Goal: Transaction & Acquisition: Purchase product/service

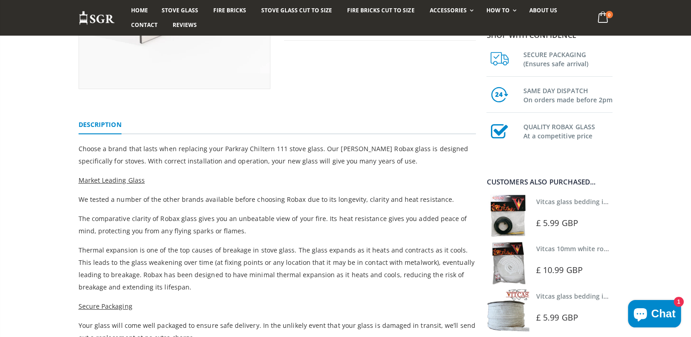
scroll to position [207, 0]
click at [551, 202] on link "Vitcas glass bedding in tape - 2mm x 10mm x 2 meters" at bounding box center [621, 201] width 170 height 9
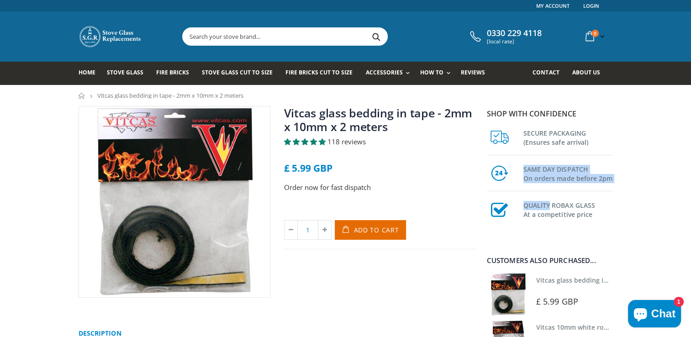
drag, startPoint x: 0, startPoint y: 0, endPoint x: 623, endPoint y: 173, distance: 646.5
click at [623, 173] on div "Vitcas glass bedding in tape - 2mm x 10mm x 2 meters 118 reviews £ 5.99 GBP Ord…" at bounding box center [345, 292] width 691 height 373
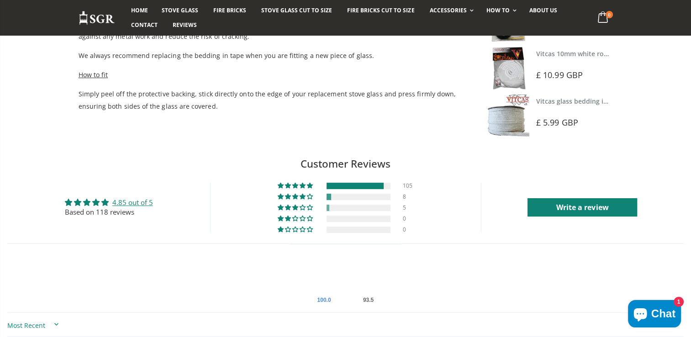
scroll to position [335, 0]
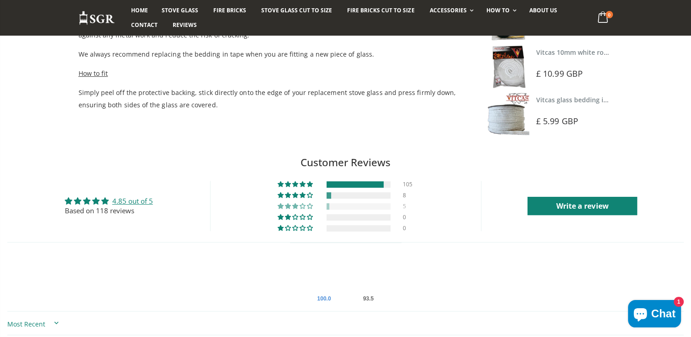
click at [303, 204] on span "4% (5) reviews with 3 star rating" at bounding box center [303, 205] width 7 height 5
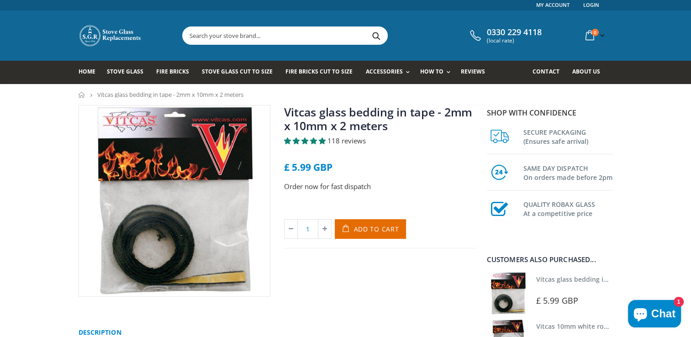
scroll to position [0, 0]
